Goal: Task Accomplishment & Management: Use online tool/utility

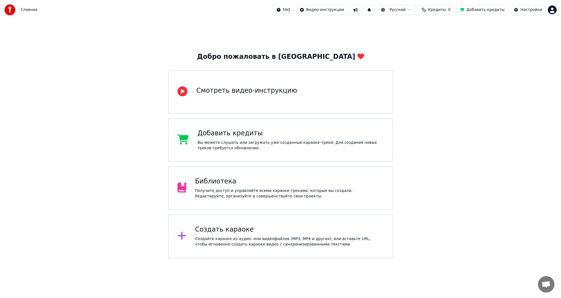
click at [279, 101] on div "Смотреть видео-инструкцию" at bounding box center [280, 92] width 224 height 44
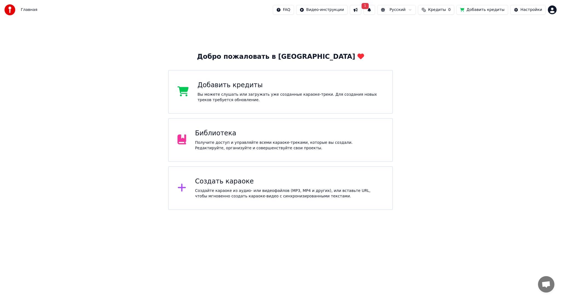
click at [361, 11] on button at bounding box center [355, 10] width 11 height 10
click at [529, 99] on div "Добро пожаловать в Youka Добавить кредиты Вы можете слушать или загружать уже с…" at bounding box center [280, 115] width 561 height 191
click at [244, 184] on div "Создать караоке" at bounding box center [289, 181] width 188 height 9
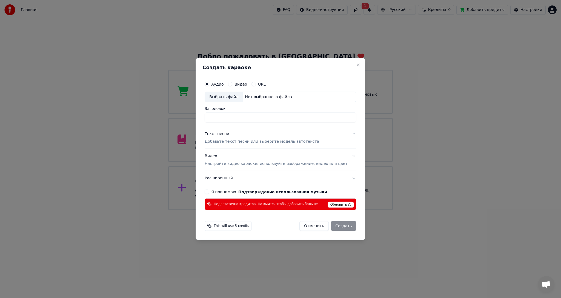
click at [223, 118] on input "Заголовок" at bounding box center [279, 118] width 151 height 10
click at [228, 96] on div "Выбрать файл" at bounding box center [224, 97] width 38 height 10
type input "**********"
click at [235, 142] on p "Добавьте текст песни или выберите модель автотекста" at bounding box center [261, 141] width 114 height 5
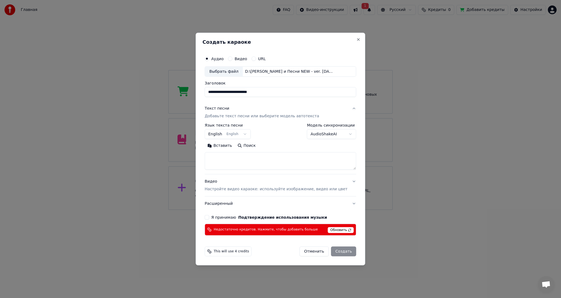
drag, startPoint x: 275, startPoint y: 41, endPoint x: 273, endPoint y: 65, distance: 23.6
click at [275, 41] on h2 "Создать караоке" at bounding box center [280, 42] width 156 height 5
click at [226, 147] on button "Вставить" at bounding box center [219, 146] width 30 height 9
click at [216, 164] on textarea at bounding box center [271, 161] width 135 height 18
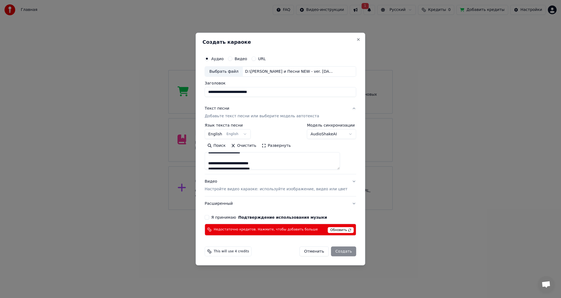
scroll to position [88, 0]
click at [217, 162] on textarea at bounding box center [271, 161] width 135 height 18
click at [216, 163] on textarea at bounding box center [271, 161] width 135 height 18
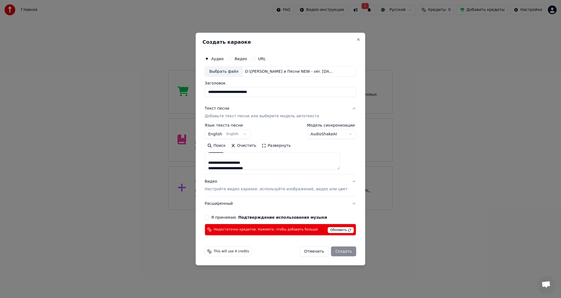
click at [216, 163] on textarea at bounding box center [271, 161] width 135 height 18
click at [217, 163] on textarea at bounding box center [271, 161] width 135 height 18
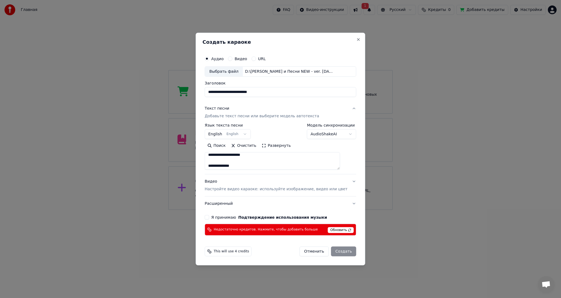
scroll to position [241, 0]
click at [215, 162] on textarea at bounding box center [271, 161] width 135 height 18
click at [216, 163] on textarea at bounding box center [271, 161] width 135 height 18
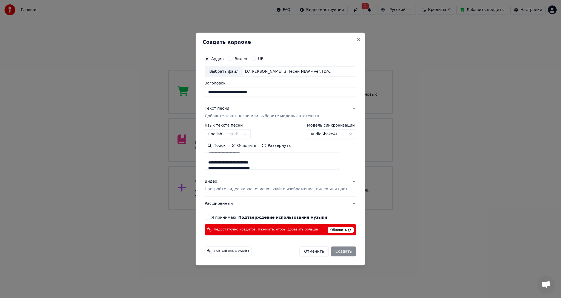
click at [215, 163] on textarea at bounding box center [271, 161] width 135 height 18
click at [217, 162] on textarea at bounding box center [271, 161] width 135 height 18
type textarea "**********"
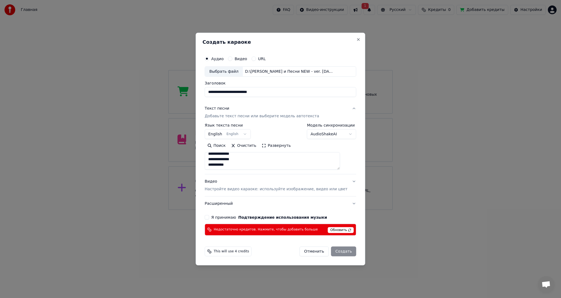
click at [224, 132] on body "Главная FAQ Видео-инструкции 1 Русский Кредиты 0 Добавить кредиты Настройки Доб…" at bounding box center [280, 105] width 561 height 210
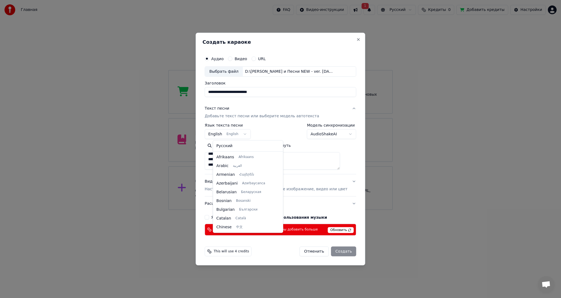
scroll to position [44, 0]
select select "**"
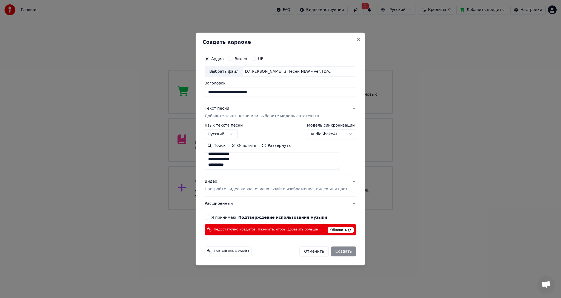
click at [209, 217] on button "Я принимаю Подтверждение использования музыки" at bounding box center [206, 217] width 4 height 4
click at [334, 230] on span "Обновить" at bounding box center [341, 230] width 26 height 6
click at [336, 230] on span "Обновить" at bounding box center [341, 230] width 26 height 6
click at [249, 251] on span "This will use 4 credits" at bounding box center [230, 251] width 35 height 4
click at [341, 134] on body "Главная FAQ Видео-инструкции 1 Русский Кредиты 0 Добавить кредиты Настройки Доб…" at bounding box center [280, 105] width 561 height 210
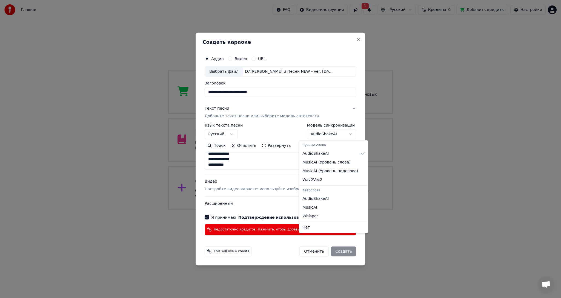
click at [341, 134] on body "Главная FAQ Видео-инструкции 1 Русский Кредиты 0 Добавить кредиты Настройки Доб…" at bounding box center [280, 105] width 561 height 210
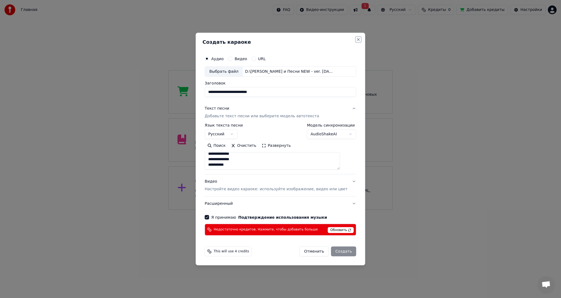
click at [356, 41] on button "Close" at bounding box center [358, 39] width 4 height 4
select select
